Goal: Obtain resource: Obtain resource

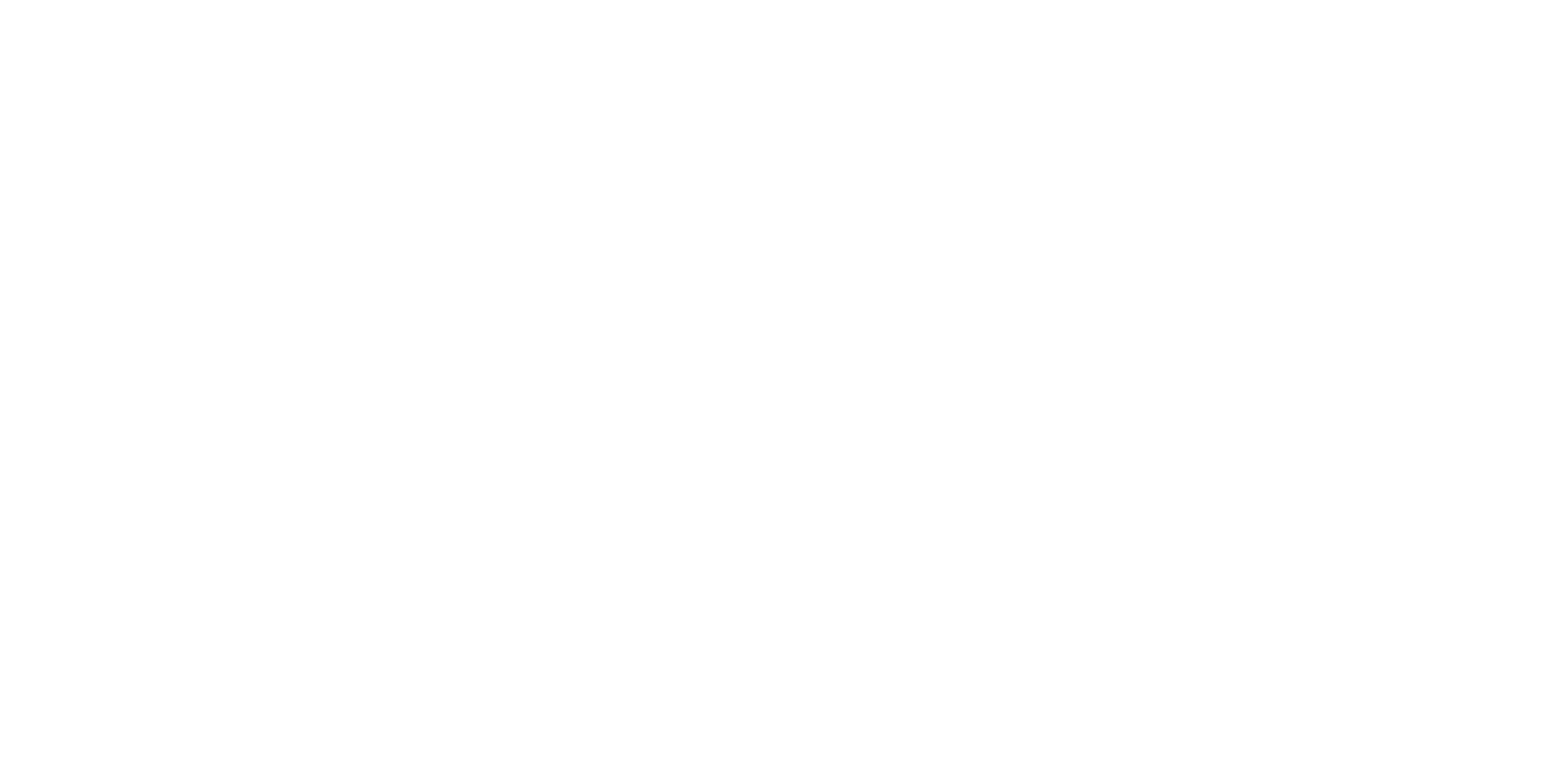
drag, startPoint x: 6, startPoint y: 13, endPoint x: 0, endPoint y: 188, distance: 175.1
click at [0, 188] on html at bounding box center [784, 385] width 1568 height 771
click at [0, 572] on html at bounding box center [784, 385] width 1568 height 771
click at [0, 172] on div at bounding box center [784, 385] width 1568 height 771
click at [0, 612] on div at bounding box center [784, 385] width 1568 height 771
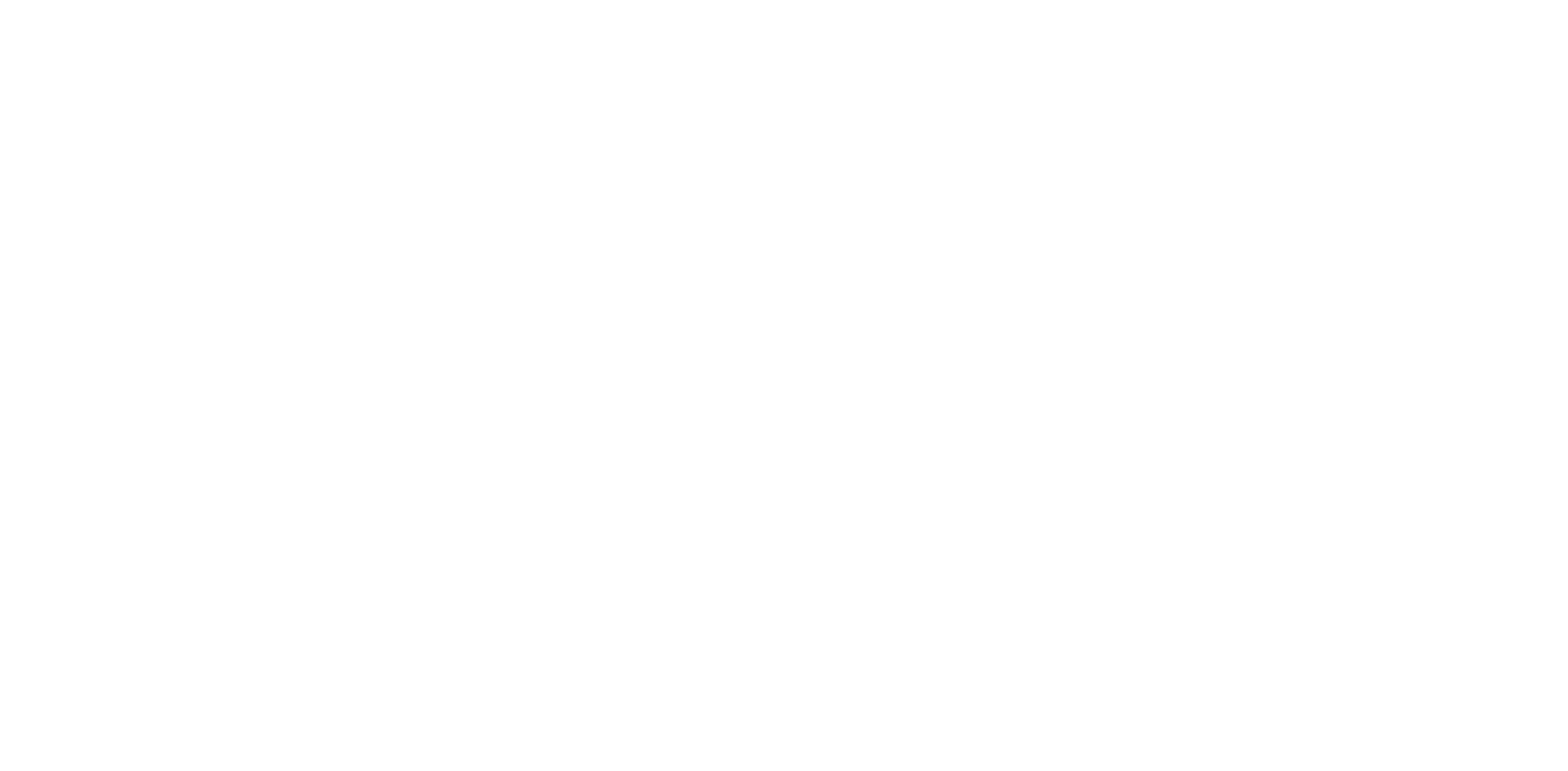
click at [0, 634] on div at bounding box center [784, 385] width 1568 height 771
click at [0, 153] on div at bounding box center [784, 385] width 1568 height 771
click at [0, 576] on div at bounding box center [784, 385] width 1568 height 771
click at [367, 193] on div at bounding box center [784, 385] width 1568 height 771
click at [0, 180] on div at bounding box center [784, 385] width 1568 height 771
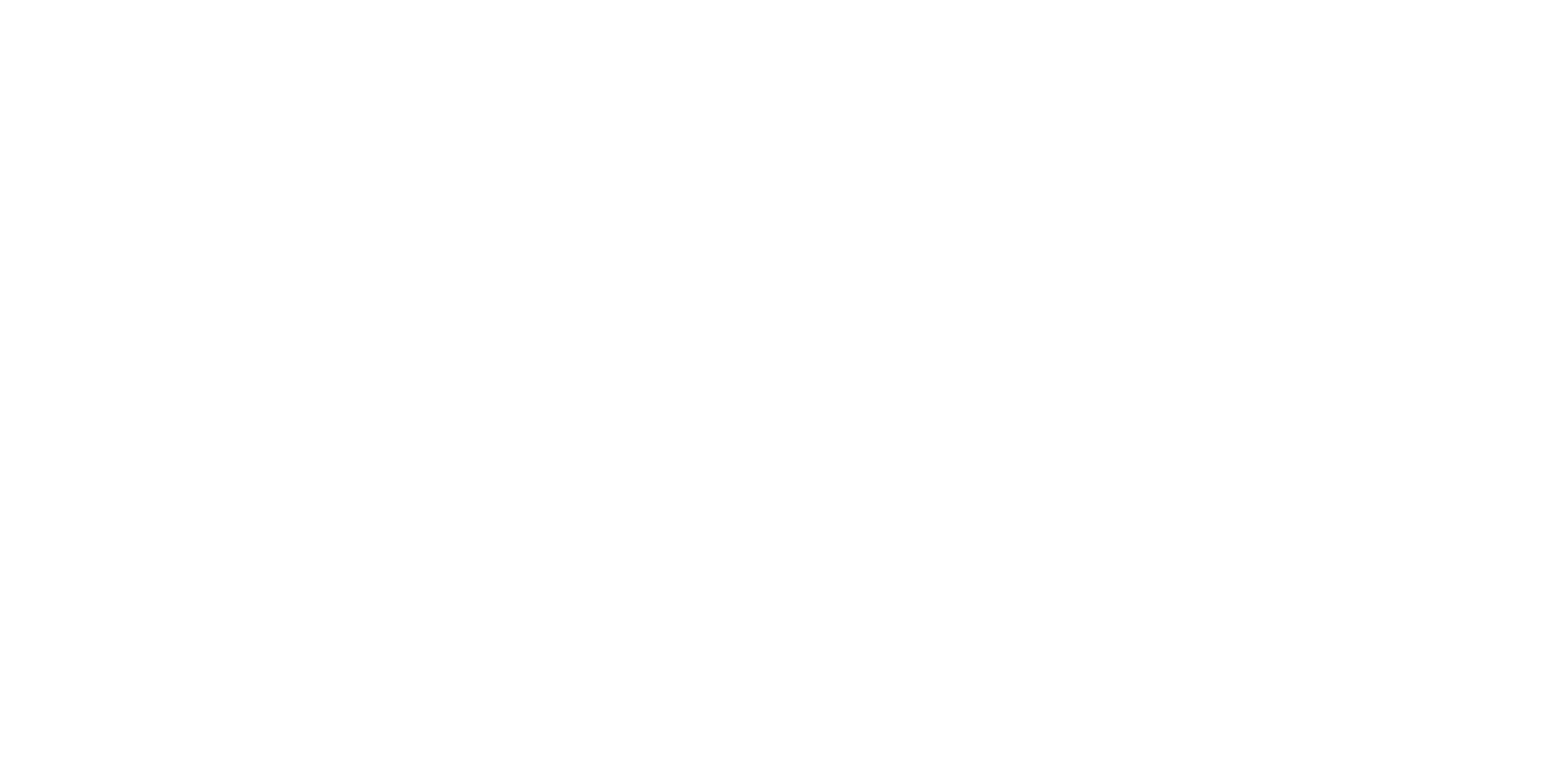
click at [0, 601] on div at bounding box center [784, 385] width 1568 height 771
drag, startPoint x: 0, startPoint y: 25, endPoint x: 0, endPoint y: 312, distance: 287.0
click at [0, 26] on div at bounding box center [784, 385] width 1568 height 771
click at [0, 312] on div at bounding box center [784, 385] width 1568 height 771
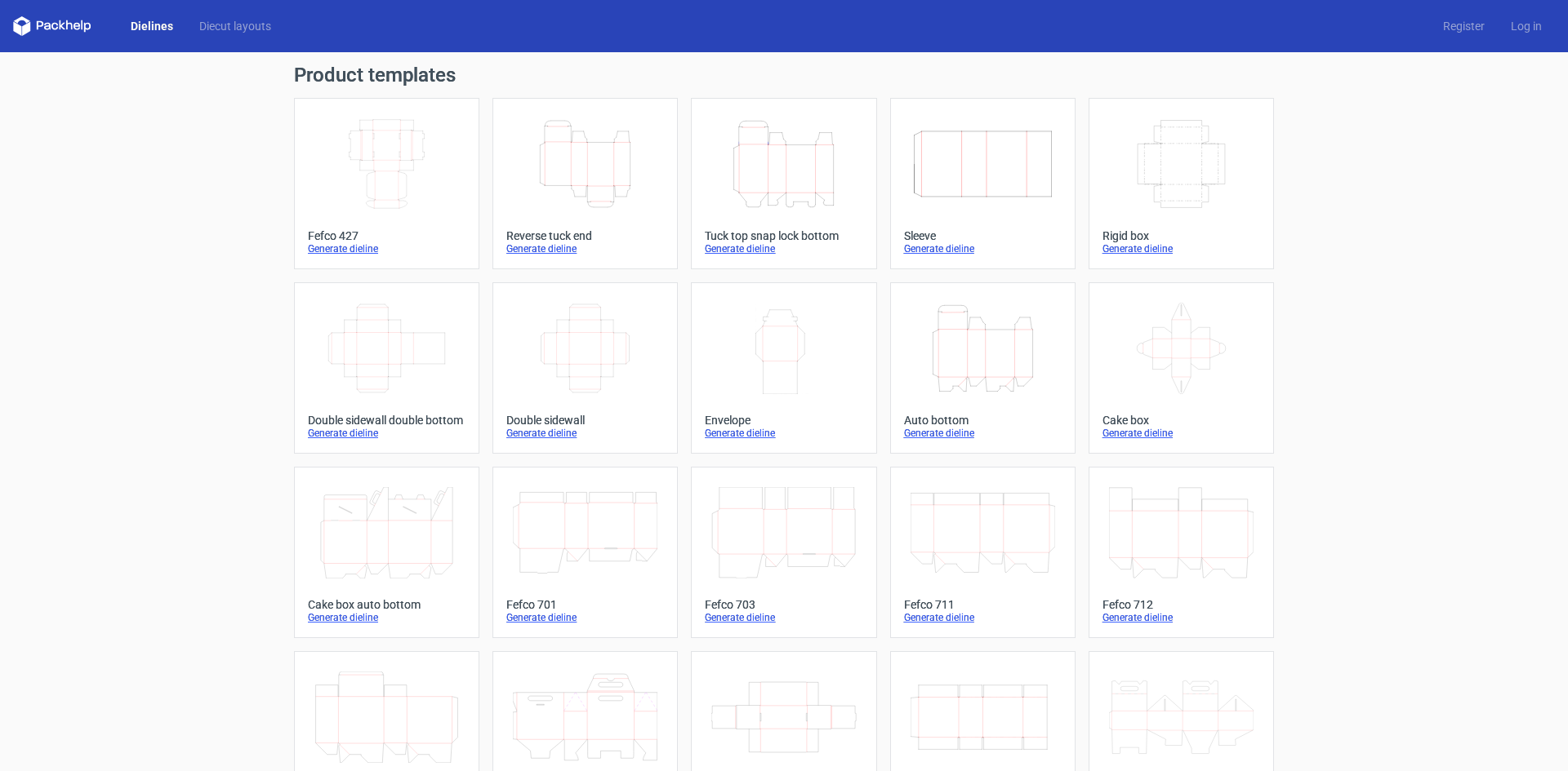
click at [0, 125] on div "Product templates Width Depth Height Fefco 427 Generate dieline Height Depth Wi…" at bounding box center [784, 536] width 1568 height 968
click at [238, 25] on link "Diecut layouts" at bounding box center [235, 25] width 98 height 16
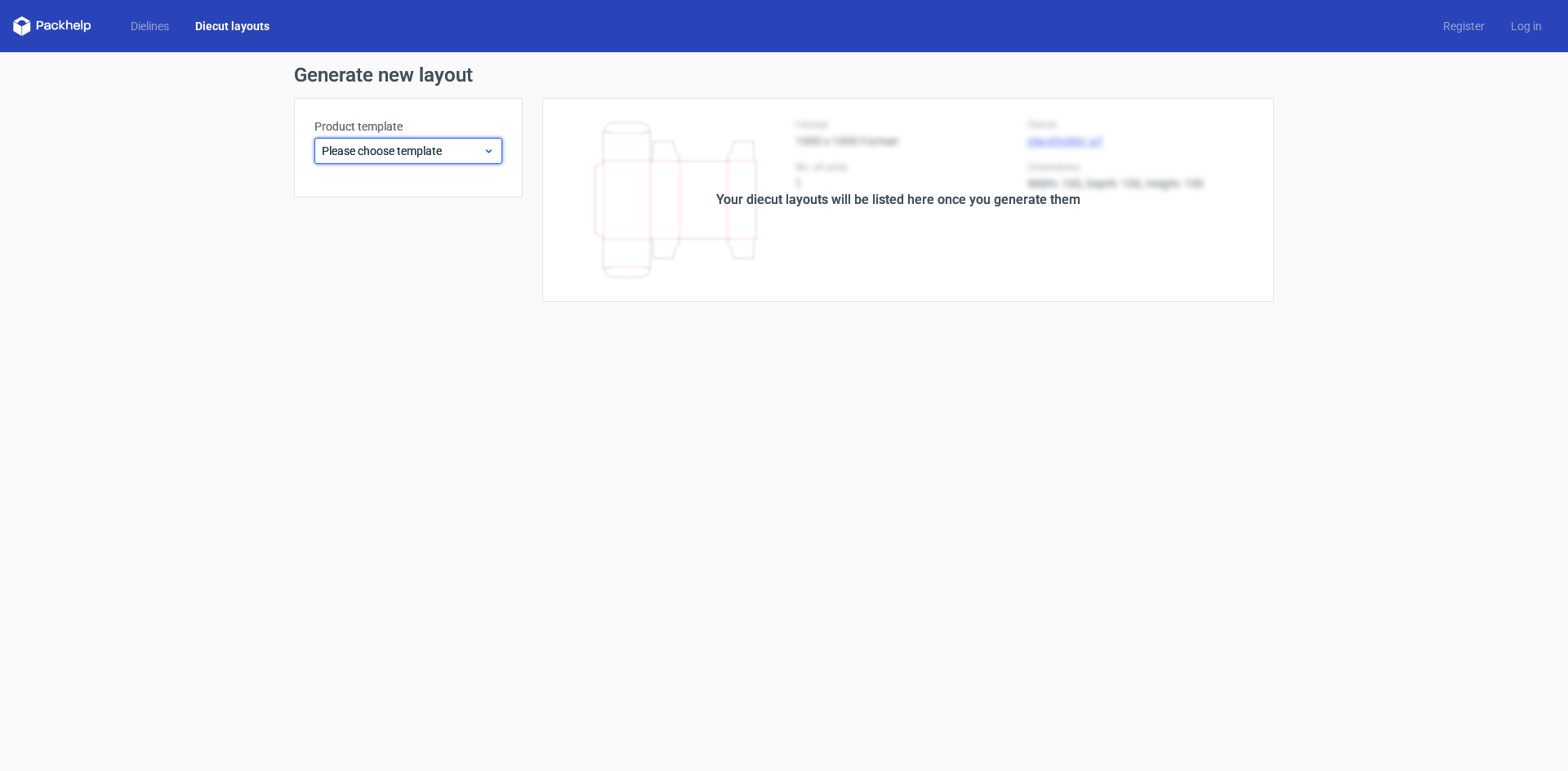
click at [351, 150] on span "Please choose template" at bounding box center [402, 150] width 161 height 16
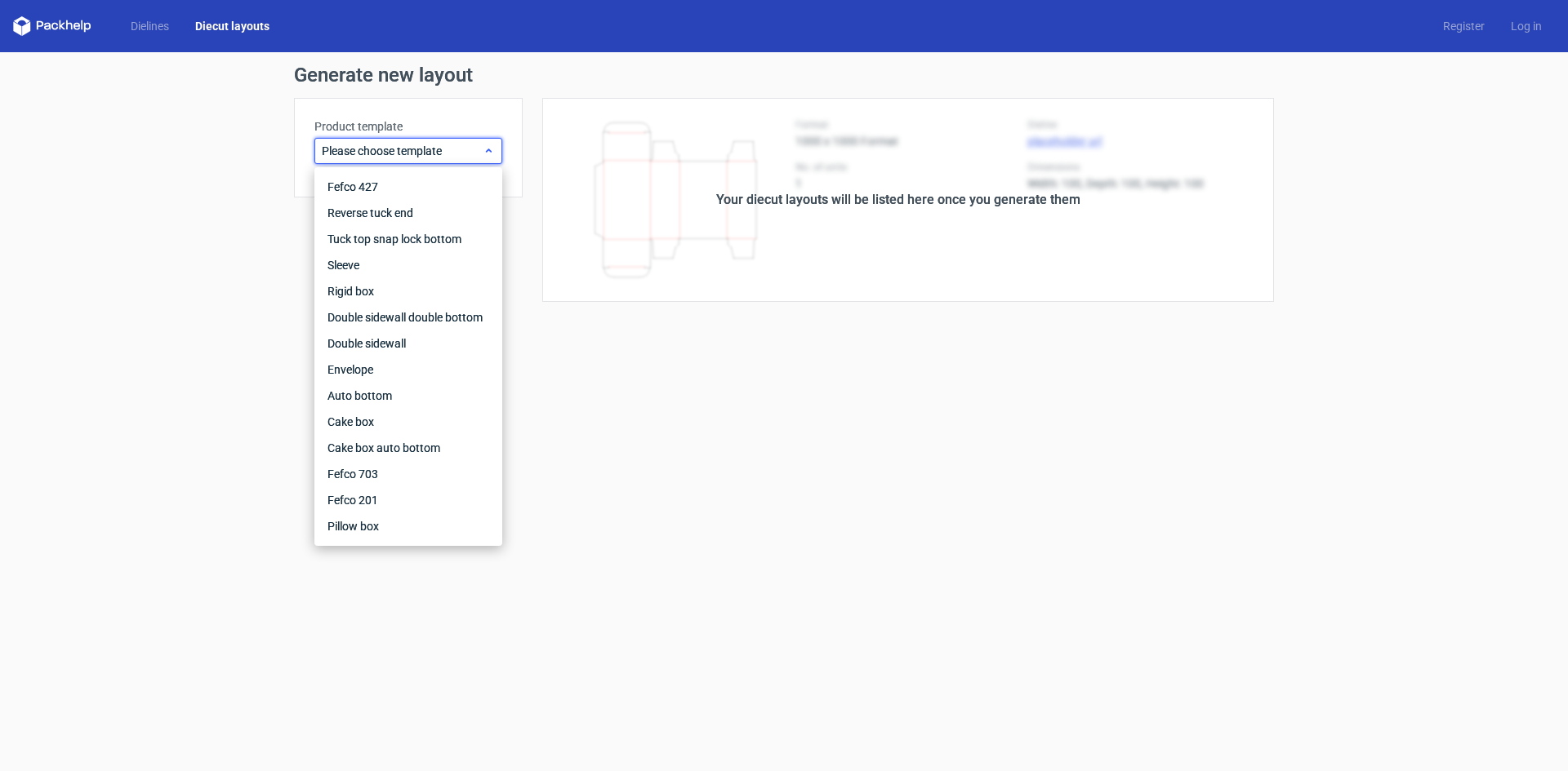
click at [351, 150] on span "Please choose template" at bounding box center [402, 150] width 161 height 16
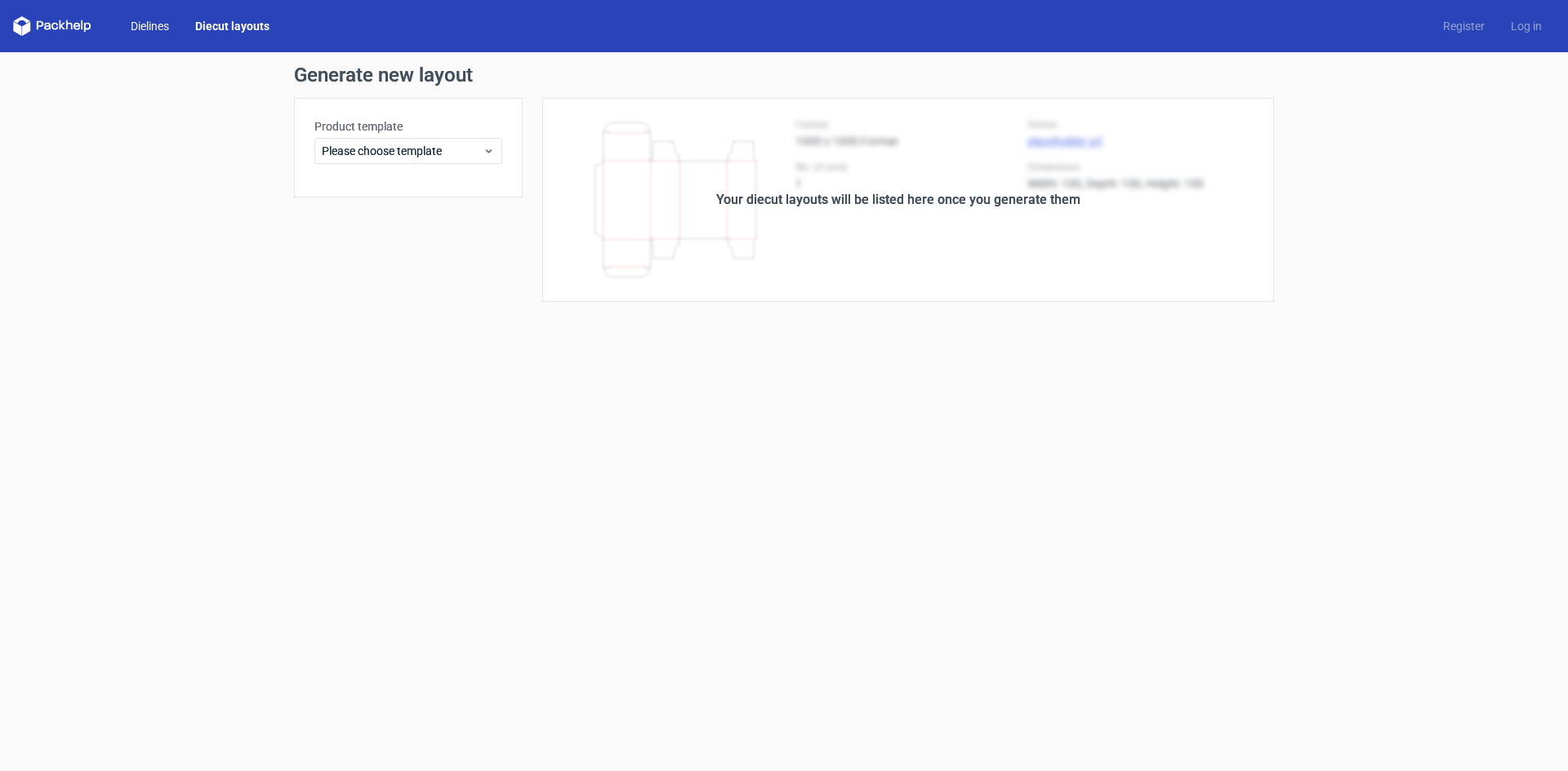
click at [155, 22] on link "Dielines" at bounding box center [150, 25] width 65 height 16
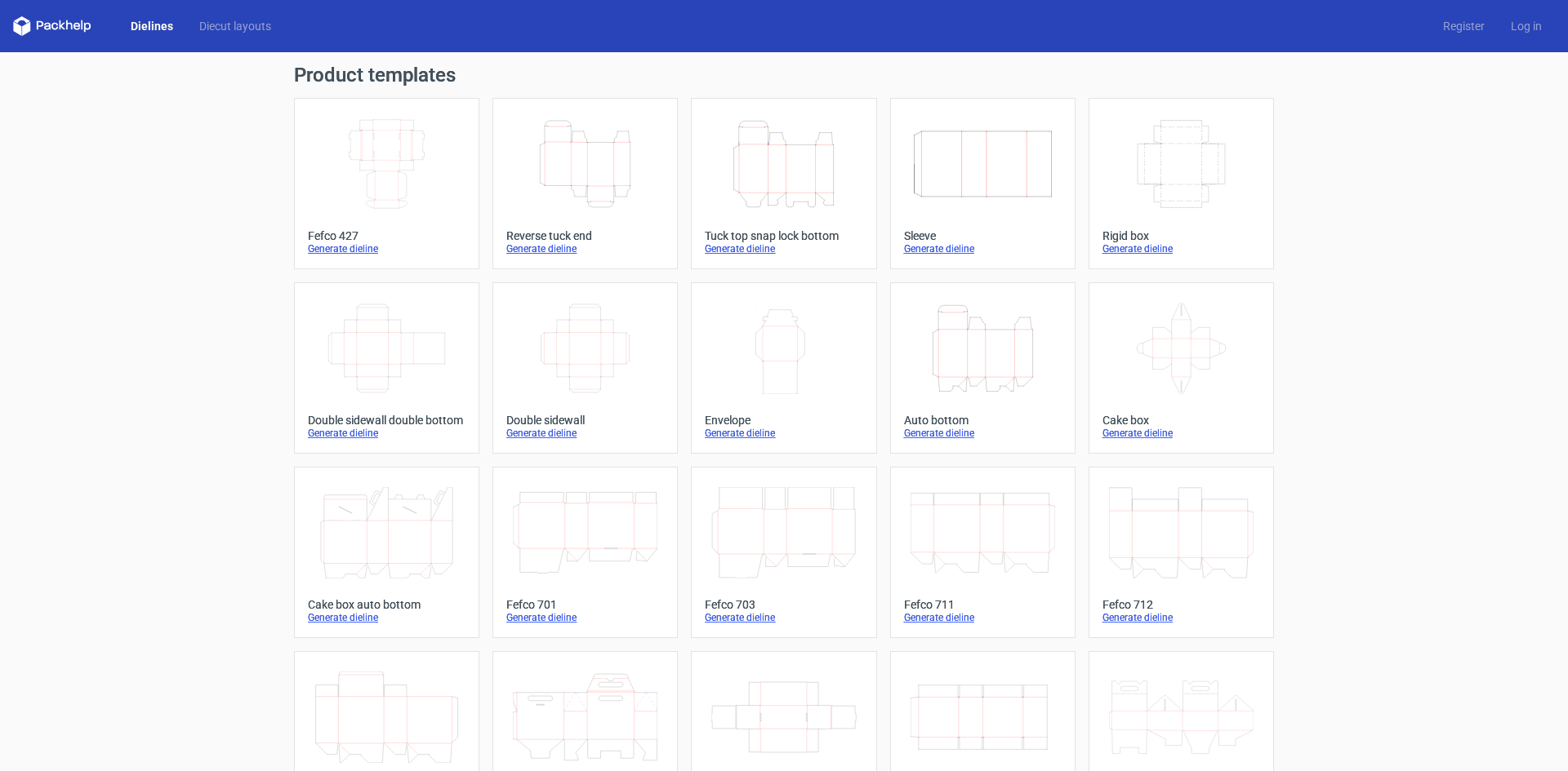
drag, startPoint x: 0, startPoint y: 152, endPoint x: 5, endPoint y: 169, distance: 17.7
click at [0, 151] on div "Product templates Width Depth Height Fefco 427 Generate dieline Height Depth Wi…" at bounding box center [784, 536] width 1568 height 968
click at [0, 196] on div "Product templates Width Depth Height Fefco 427 Generate dieline Height Depth Wi…" at bounding box center [784, 536] width 1568 height 968
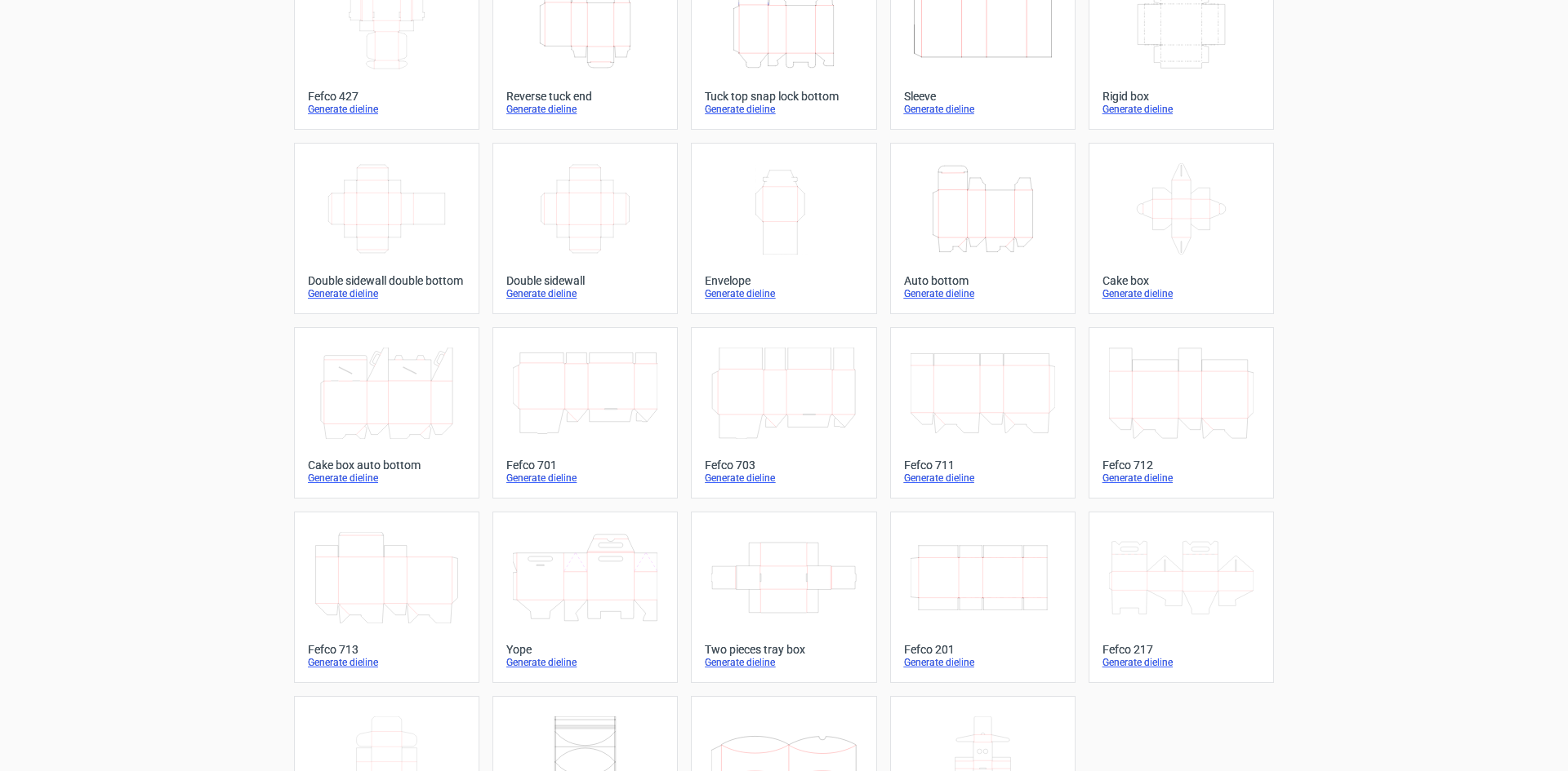
scroll to position [249, 0]
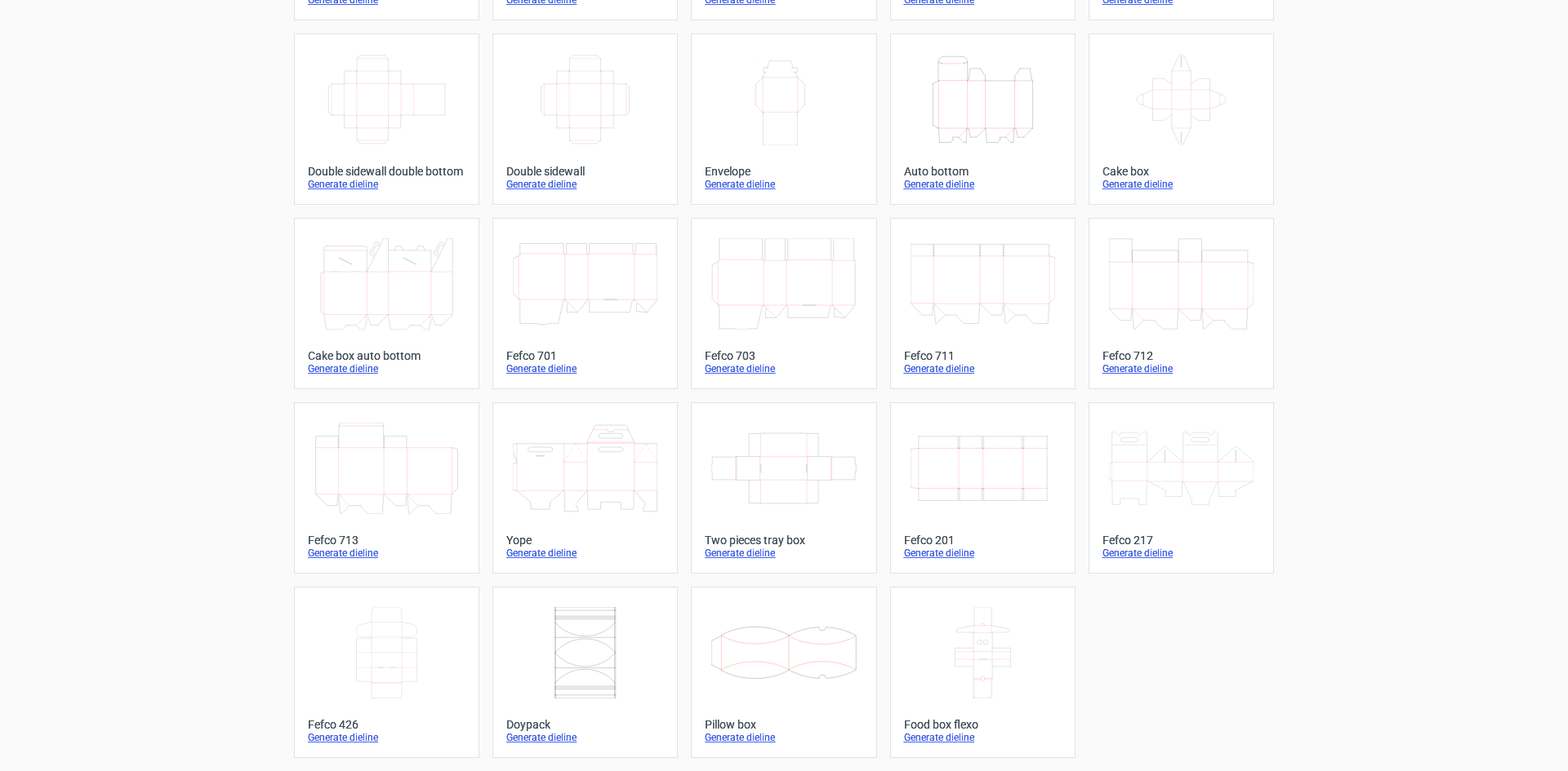
click at [958, 476] on icon "Width Depth Height" at bounding box center [983, 468] width 145 height 92
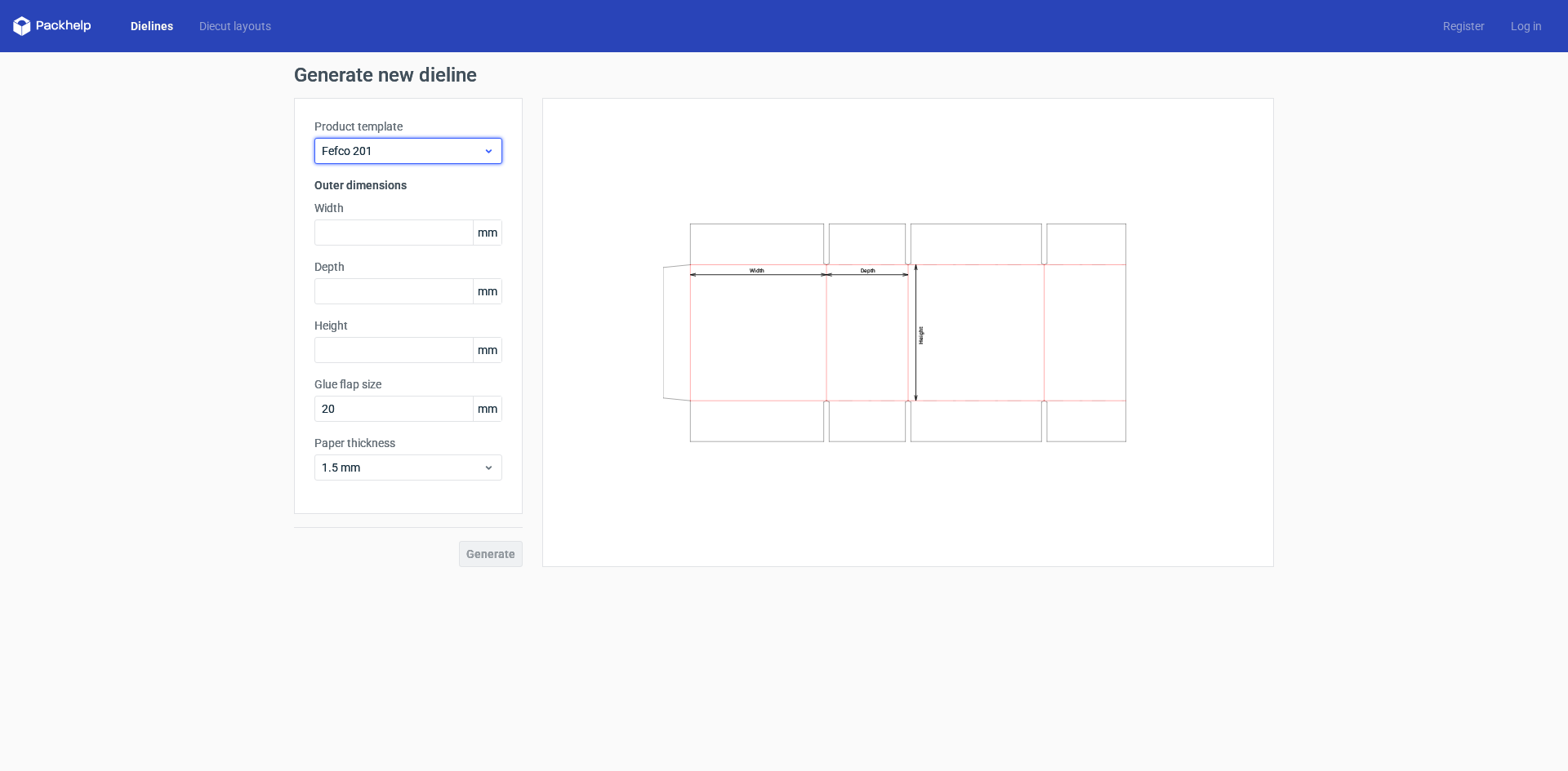
click at [428, 146] on span "Fefco 201" at bounding box center [402, 150] width 161 height 16
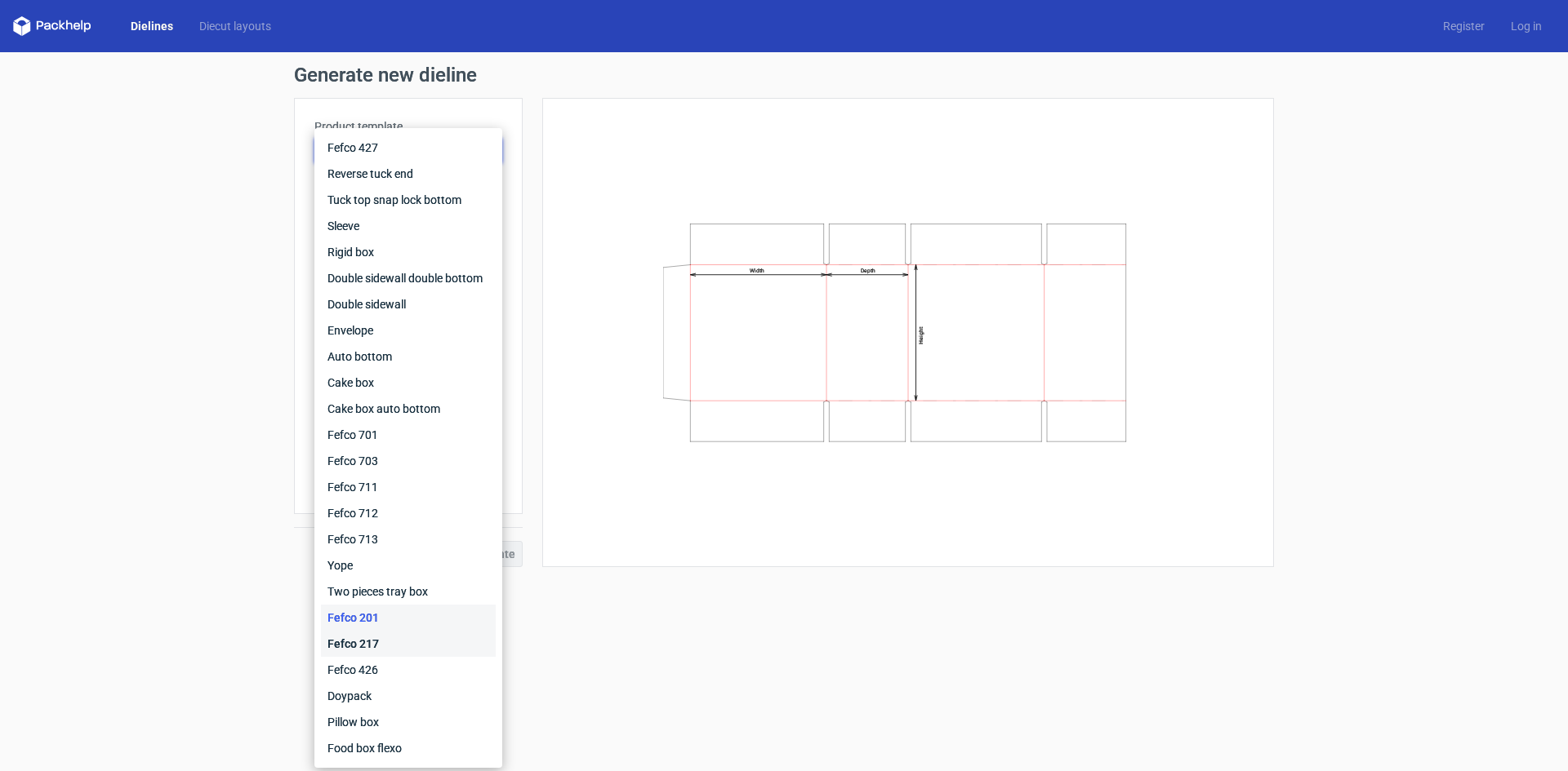
click at [345, 647] on div "Fefco 217" at bounding box center [408, 644] width 175 height 26
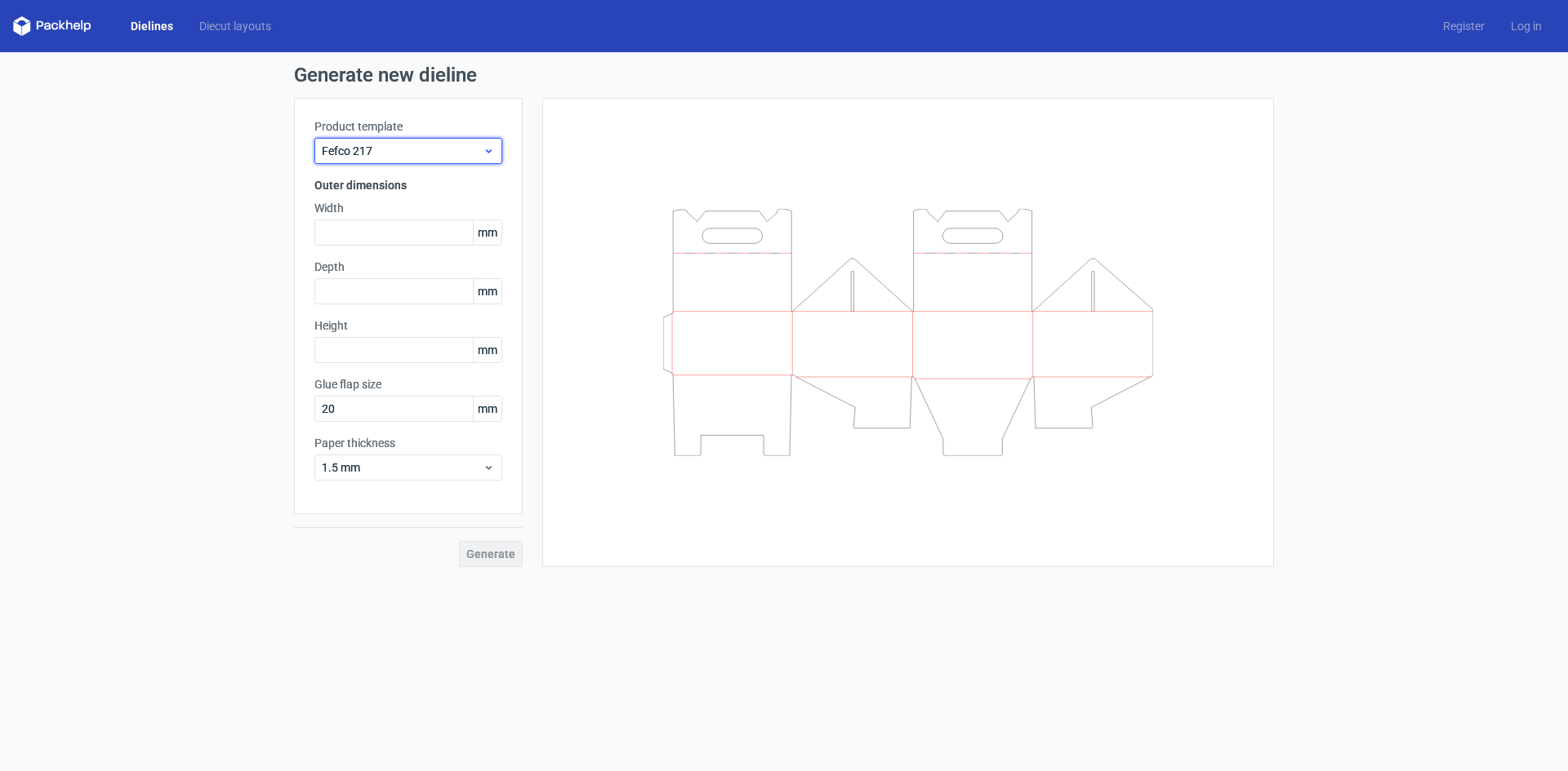
click at [397, 157] on span "Fefco 217" at bounding box center [402, 150] width 161 height 16
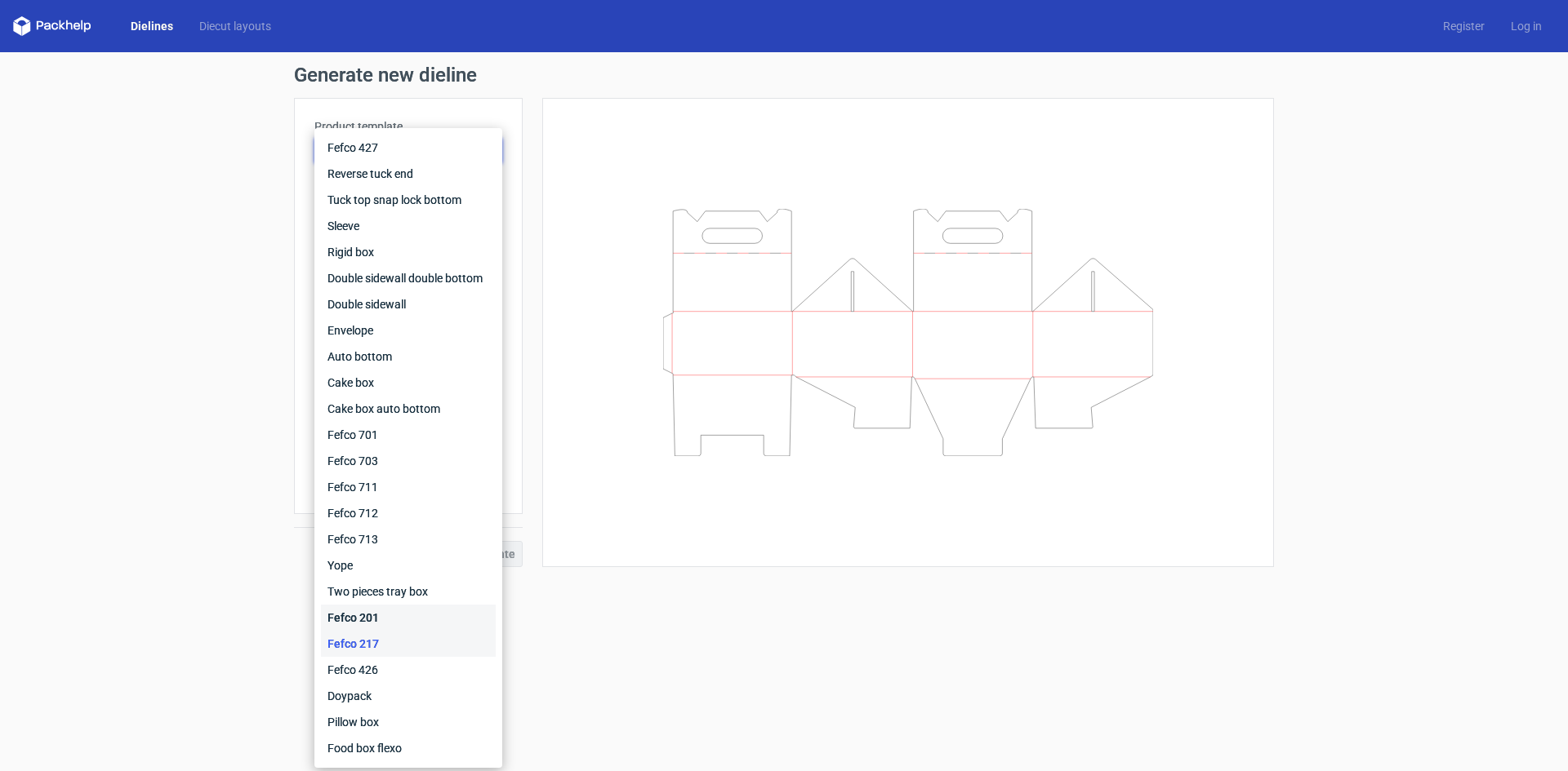
click at [400, 621] on div "Fefco 201" at bounding box center [408, 618] width 175 height 26
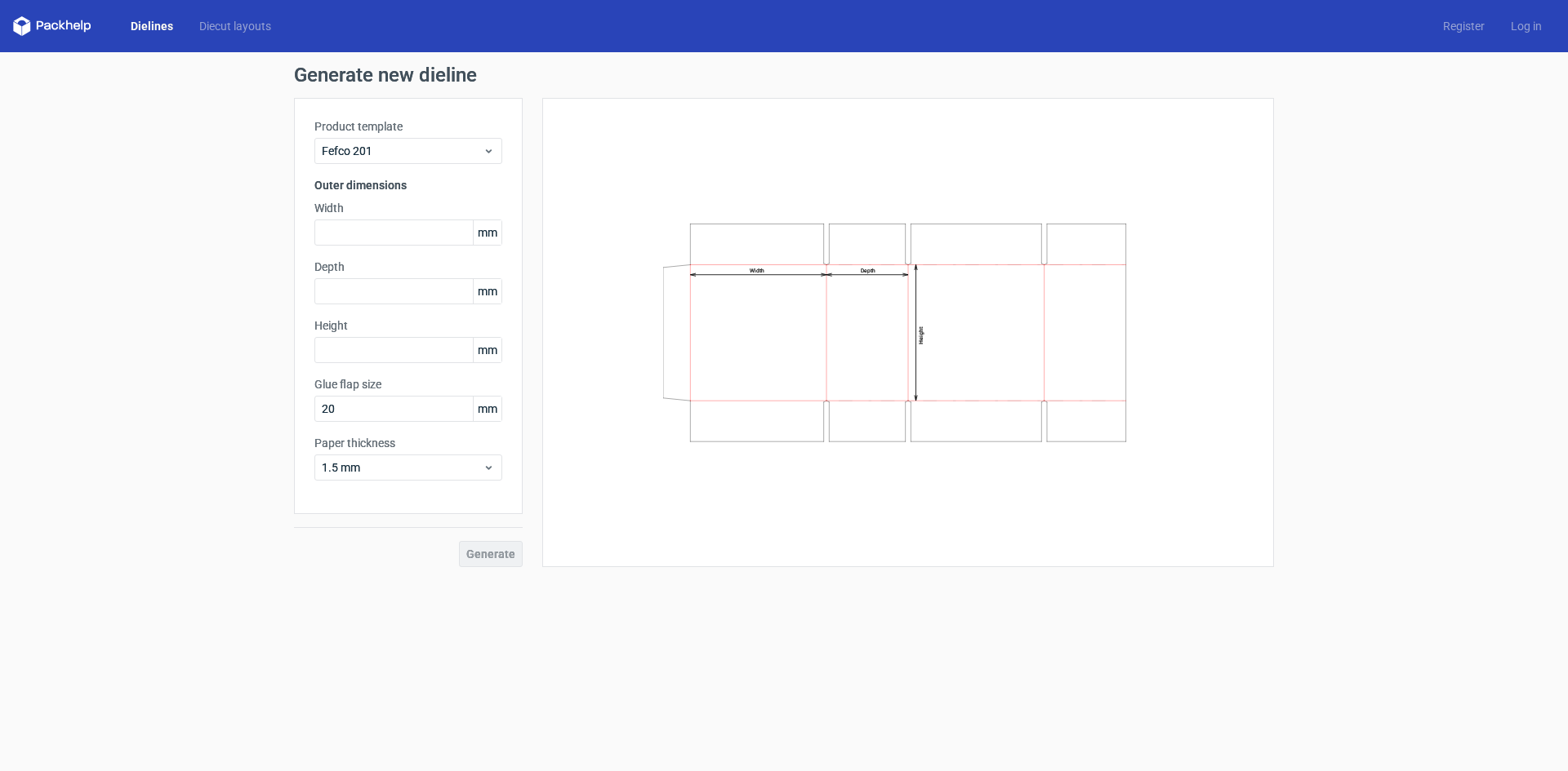
click at [5, 272] on div "Generate new dieline Product template Fefco 201 Outer dimensions Width mm Depth…" at bounding box center [784, 316] width 1568 height 528
click at [422, 228] on input "text" at bounding box center [408, 233] width 188 height 26
type input "75"
type input "45"
type input "85"
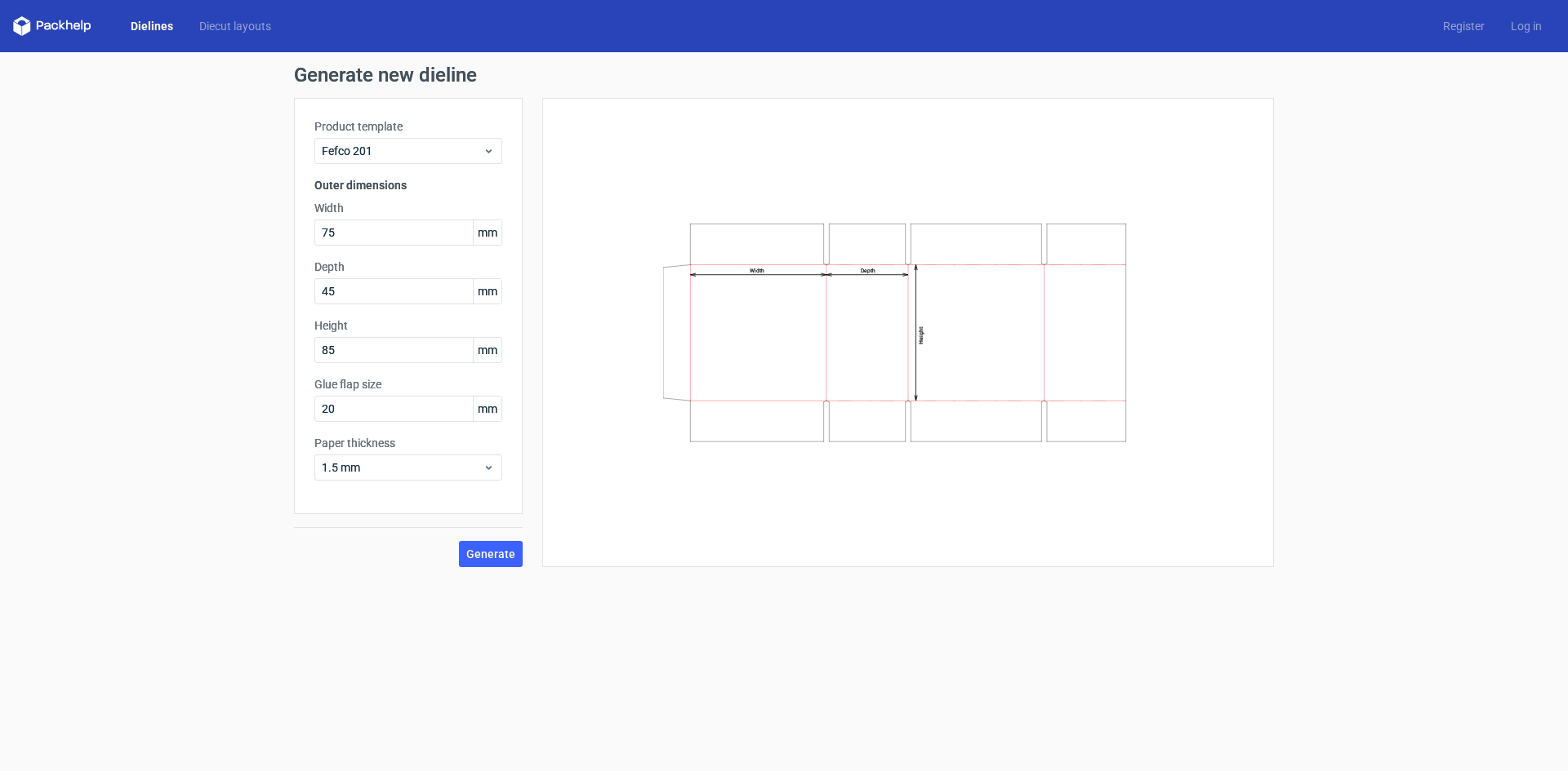
click at [94, 371] on div "Generate new dieline Product template Fefco 201 Outer dimensions Width 75 mm De…" at bounding box center [784, 316] width 1568 height 528
click at [480, 564] on button "Generate" at bounding box center [491, 554] width 64 height 26
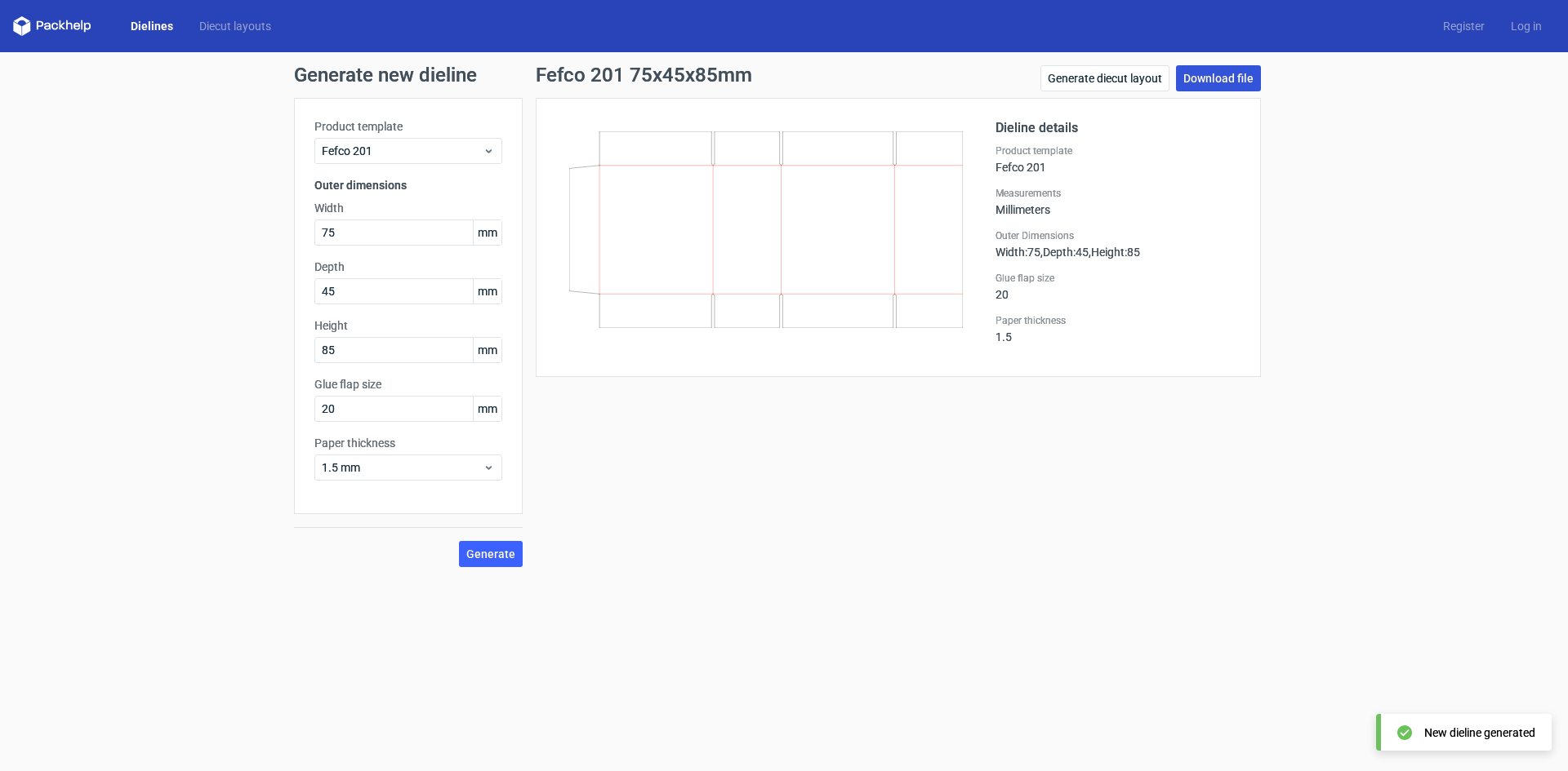
click at [1237, 70] on link "Download file" at bounding box center [1217, 79] width 85 height 26
click at [0, 35] on div "Dielines Diecut layouts Register Log in" at bounding box center [784, 26] width 1568 height 52
click at [0, 666] on form "Generate new dieline Product template Fefco 201 Outer dimensions Width 75 mm De…" at bounding box center [784, 411] width 1568 height 719
click at [0, 29] on div "Dielines Diecut layouts Register Log in" at bounding box center [784, 26] width 1568 height 52
click at [0, 158] on div "Generate new dieline Product template Fefco 201 Outer dimensions Width 75 mm De…" at bounding box center [784, 316] width 1568 height 528
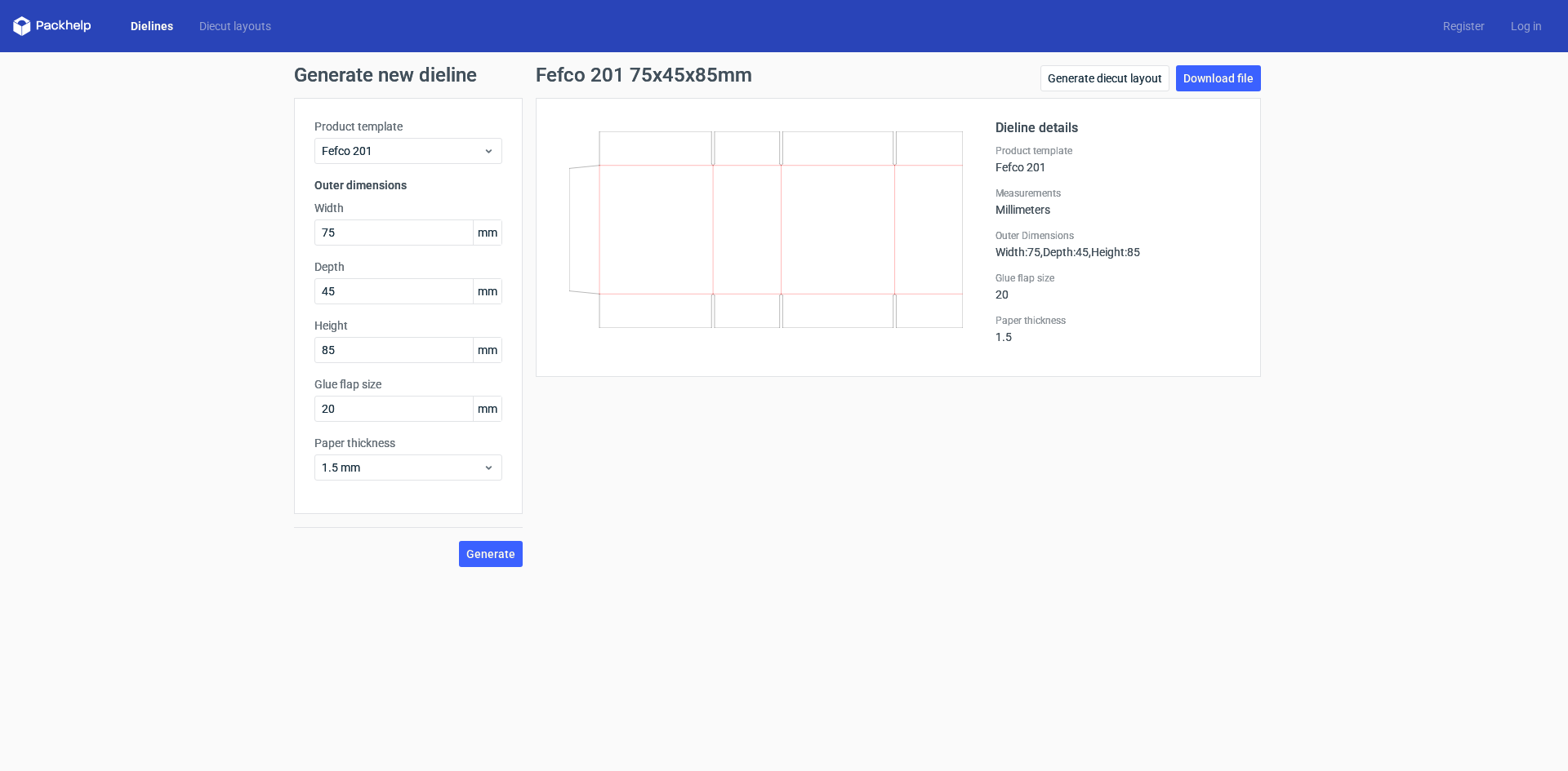
click at [0, 313] on div "Generate new dieline Product template Fefco 201 Outer dimensions Width 75 mm De…" at bounding box center [784, 316] width 1568 height 528
drag, startPoint x: 0, startPoint y: 253, endPoint x: 3, endPoint y: 278, distance: 25.2
click at [0, 259] on div "Generate new dieline Product template Fefco 201 Outer dimensions Width 75 mm De…" at bounding box center [784, 316] width 1568 height 528
click at [0, 742] on form "Generate new dieline Product template Fefco 201 Outer dimensions Width 75 mm De…" at bounding box center [784, 411] width 1568 height 719
click at [0, 448] on div "Generate new dieline Product template Fefco 201 Outer dimensions Width 75 mm De…" at bounding box center [784, 316] width 1568 height 528
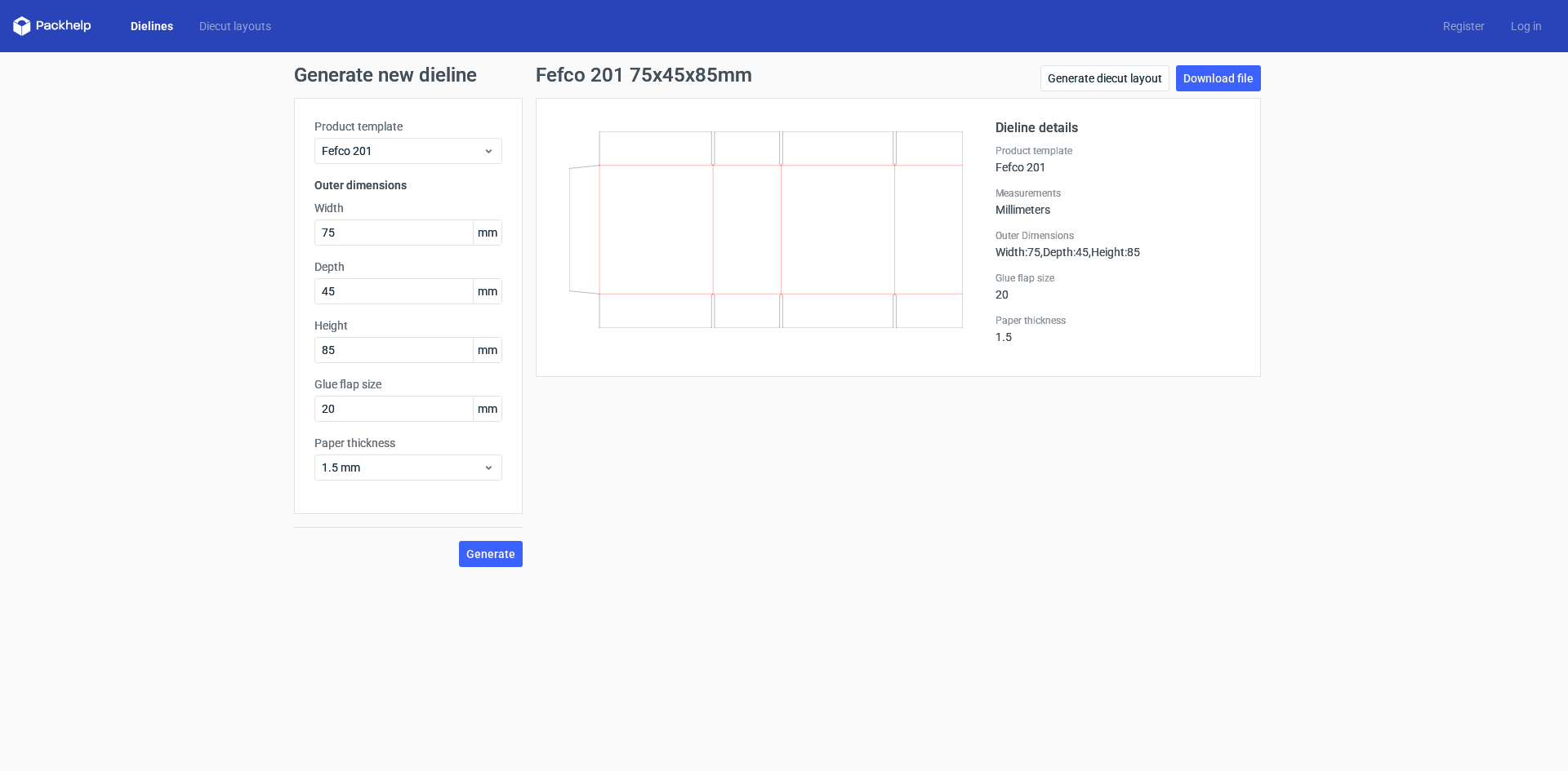
drag, startPoint x: 0, startPoint y: 3, endPoint x: 0, endPoint y: 52, distance: 49.0
click at [0, 51] on div "Dielines Diecut layouts Register Log in" at bounding box center [784, 26] width 1568 height 52
click at [0, 158] on div "Generate new dieline Product template Fefco 201 Outer dimensions Width 75 mm De…" at bounding box center [784, 316] width 1568 height 528
click at [0, 705] on form "Generate new dieline Product template Fefco 201 Outer dimensions Width 75 mm De…" at bounding box center [784, 411] width 1568 height 719
drag, startPoint x: 337, startPoint y: 287, endPoint x: 295, endPoint y: 304, distance: 45.3
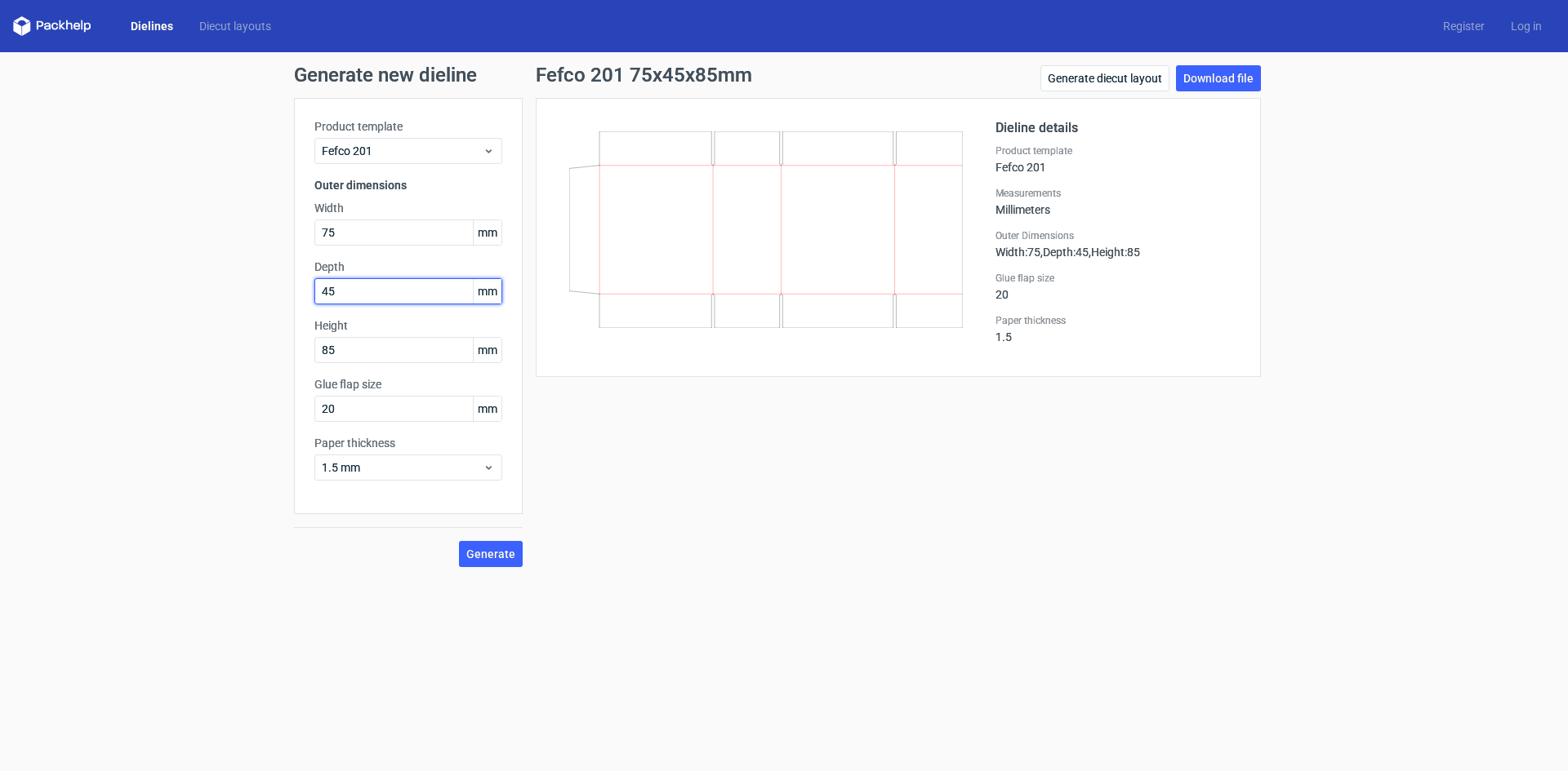
click at [295, 304] on div "Product template Fefco 201 Outer dimensions Width 75 mm Depth 45 mm Height 85 m…" at bounding box center [408, 306] width 229 height 416
drag, startPoint x: 346, startPoint y: 229, endPoint x: 311, endPoint y: 238, distance: 36.1
click at [311, 238] on div "Product template Fefco 201 Outer dimensions Width 75 mm Depth 45 mm Height 85 m…" at bounding box center [408, 306] width 229 height 416
type input "80"
type input "50"
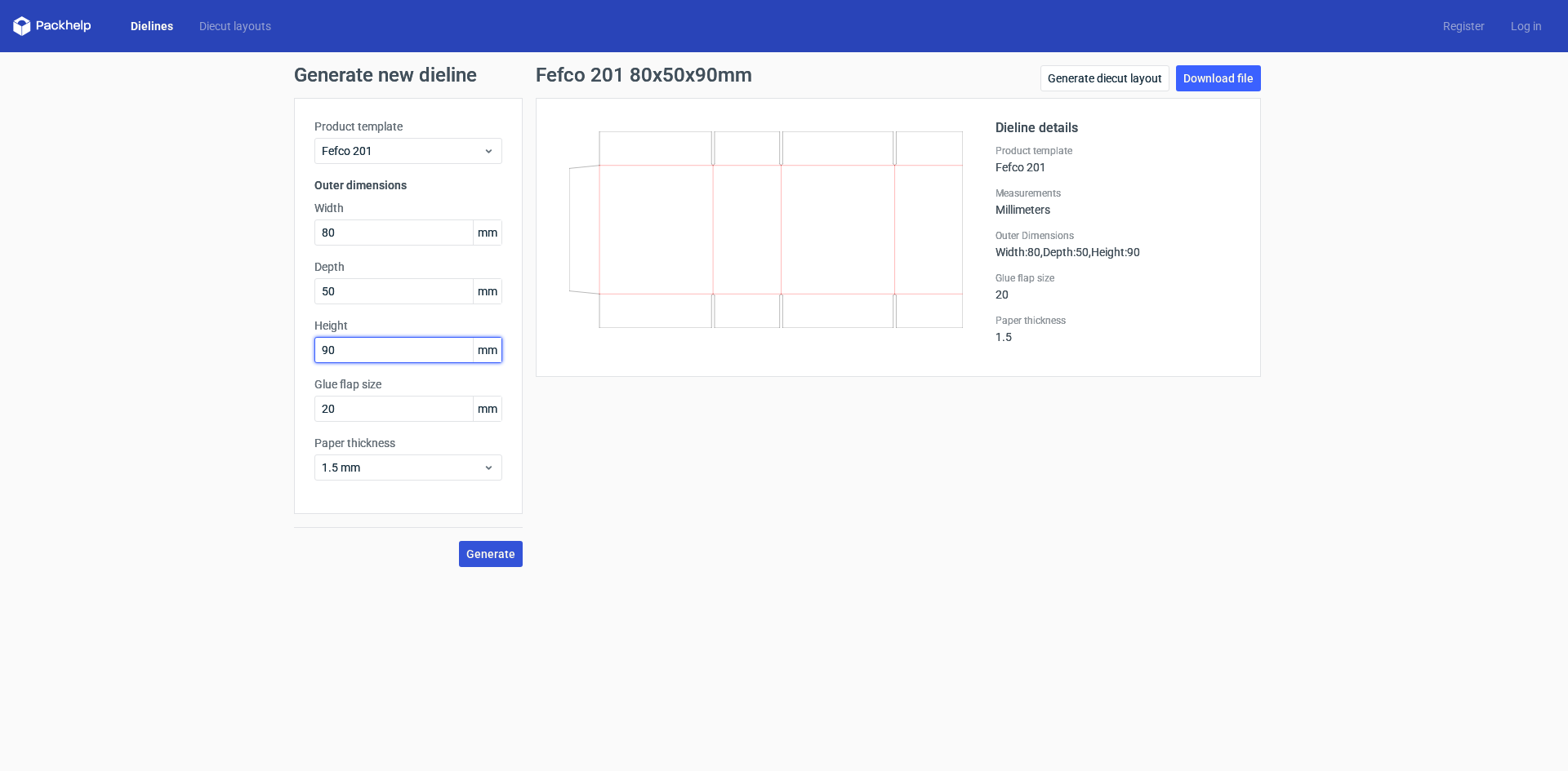
type input "90"
click at [480, 552] on span "Generate" at bounding box center [491, 554] width 49 height 11
click at [872, 458] on div "Fefco 201 80x50x90mm Generate diecut layout Download file Dieline details Produ…" at bounding box center [898, 316] width 751 height 502
click at [1204, 78] on link "Download file" at bounding box center [1217, 79] width 85 height 26
click at [21, 259] on div "Generate new dieline Product template Fefco 201 Outer dimensions Width 80 mm De…" at bounding box center [784, 316] width 1568 height 528
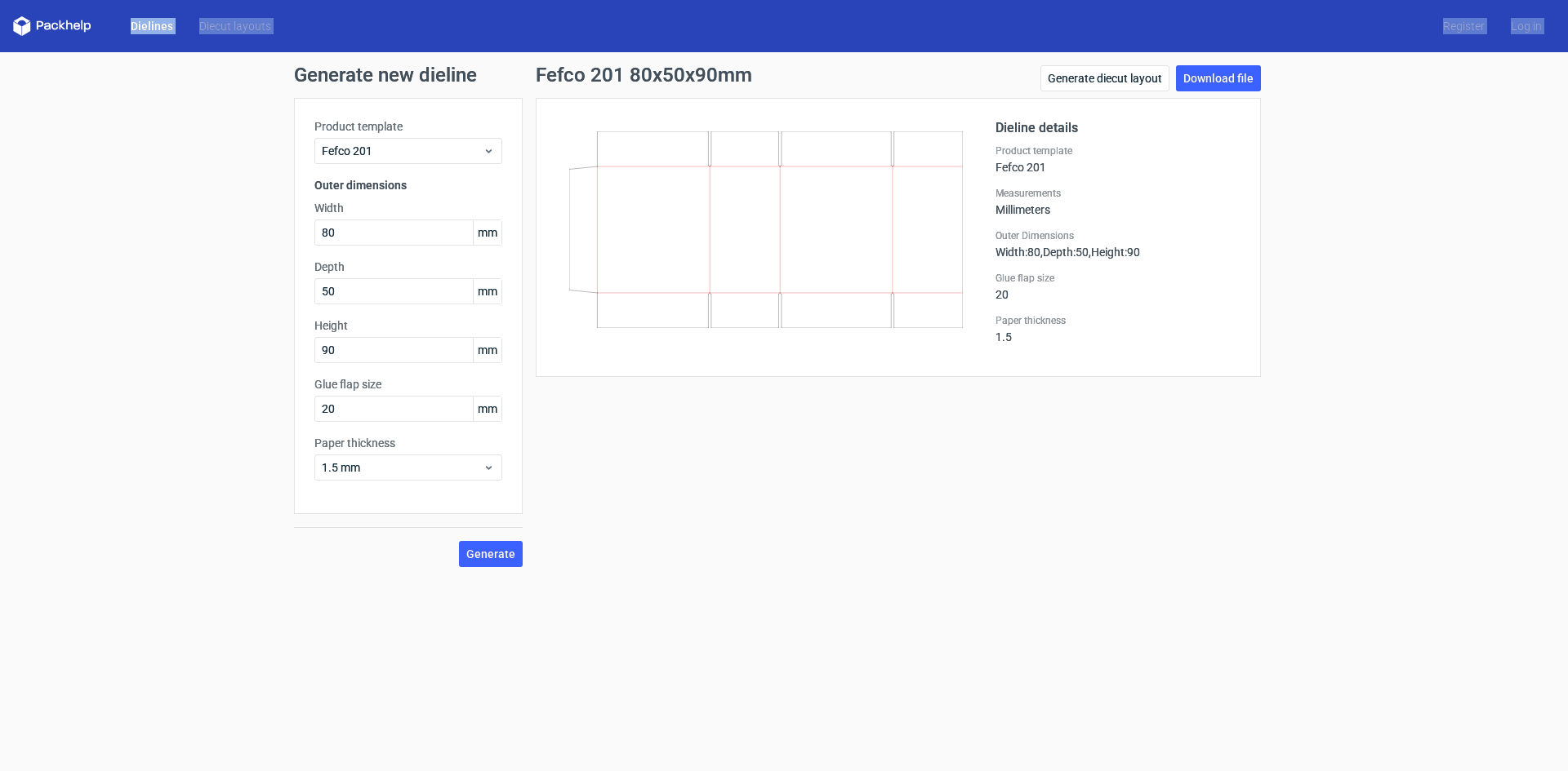
drag, startPoint x: 64, startPoint y: 22, endPoint x: 93, endPoint y: 84, distance: 68.4
click at [93, 84] on div "Dielines Diecut layouts Register Log in Generate new dieline Product template F…" at bounding box center [784, 385] width 1568 height 771
click at [0, 121] on div "Generate new dieline Product template Fefco 201 Outer dimensions Width 80 mm De…" at bounding box center [784, 316] width 1568 height 528
